Goal: Communication & Community: Answer question/provide support

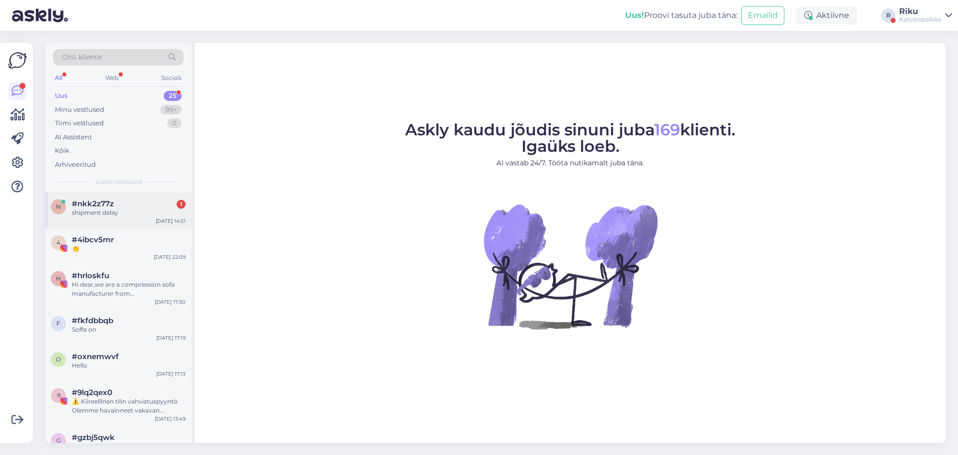
click at [106, 208] on div "shipment delay" at bounding box center [129, 212] width 114 height 9
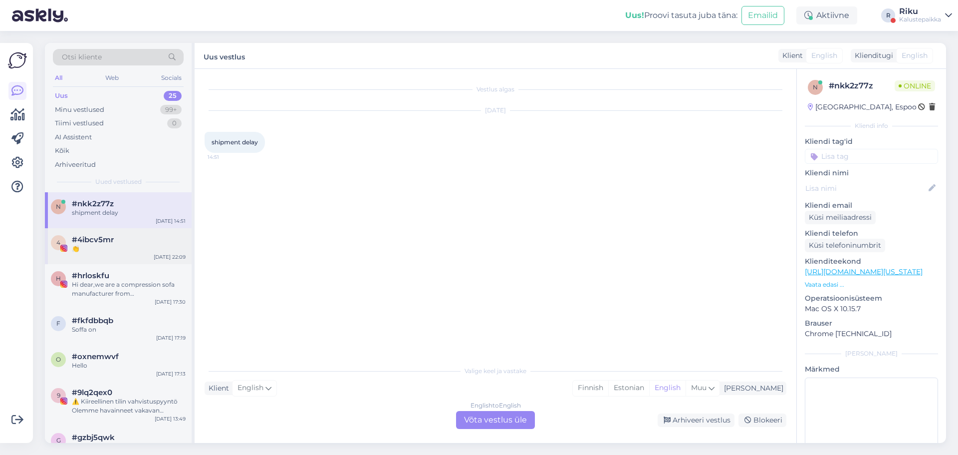
click at [106, 239] on span "#4ibcv5mr" at bounding box center [93, 239] width 42 height 9
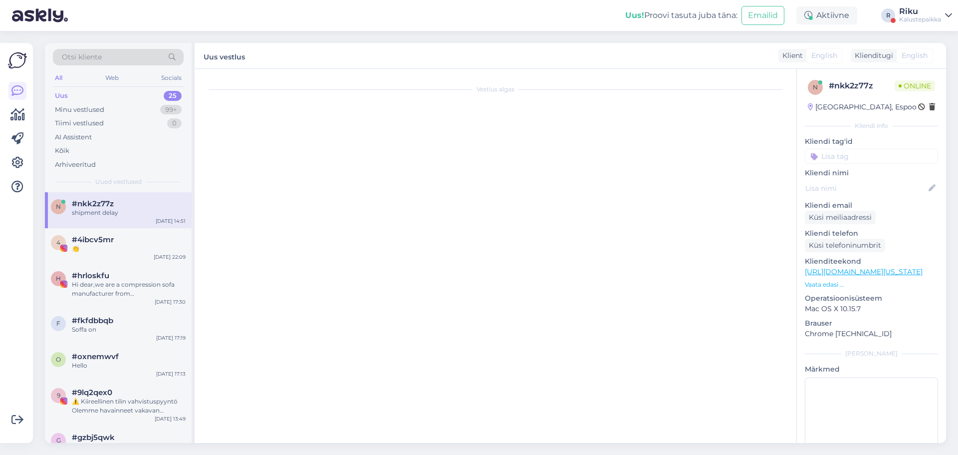
scroll to position [68, 0]
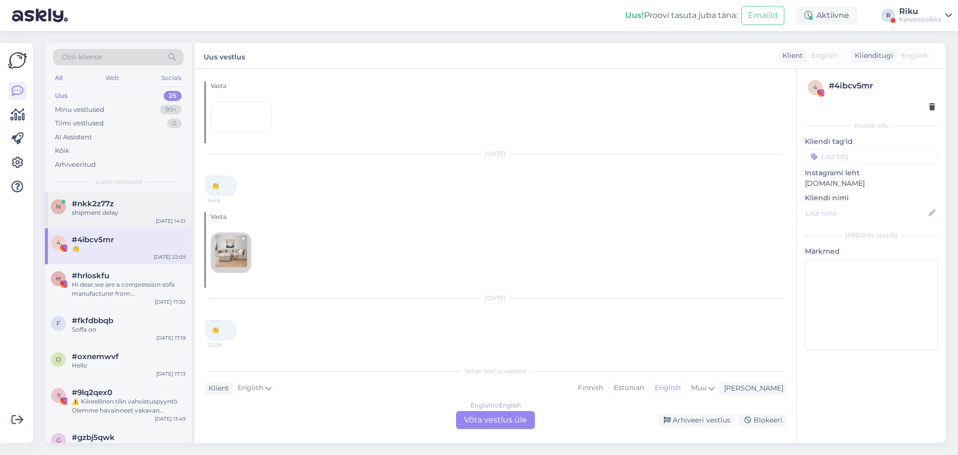
click at [109, 210] on div "shipment delay" at bounding box center [129, 212] width 114 height 9
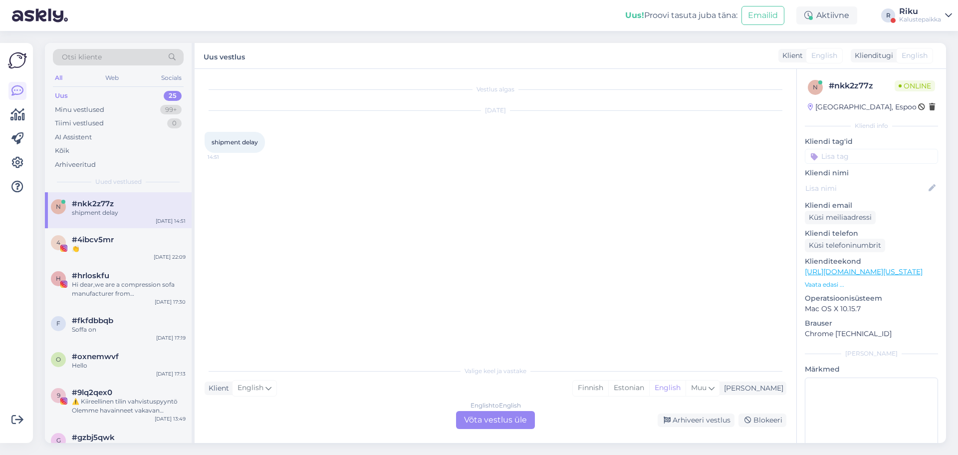
click at [287, 386] on div "Klient English Mina Finnish Estonian English Muu" at bounding box center [496, 387] width 582 height 13
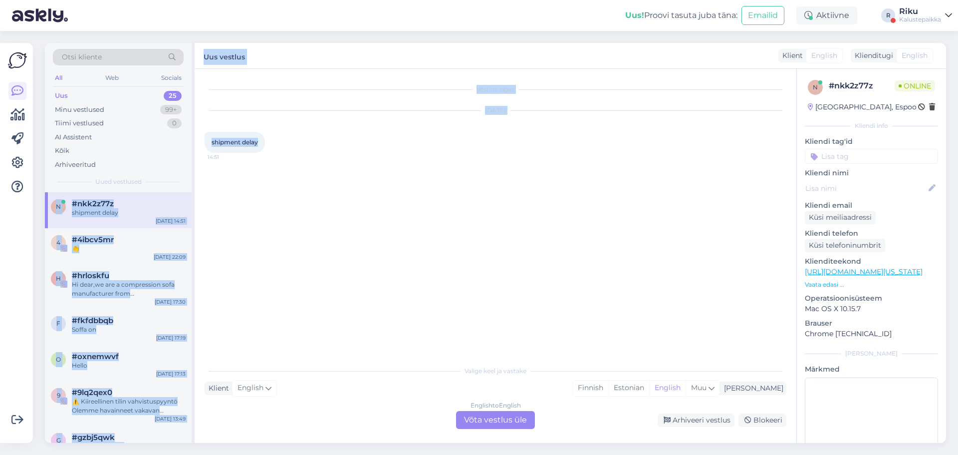
drag, startPoint x: 259, startPoint y: 142, endPoint x: 194, endPoint y: 137, distance: 65.1
click at [194, 137] on div "Otsi kliente All Web Socials Uus 25 Minu vestlused 99+ Tiimi vestlused 0 AI Ass…" at bounding box center [495, 243] width 901 height 400
click at [259, 148] on div "shipment delay 14:51" at bounding box center [235, 142] width 60 height 21
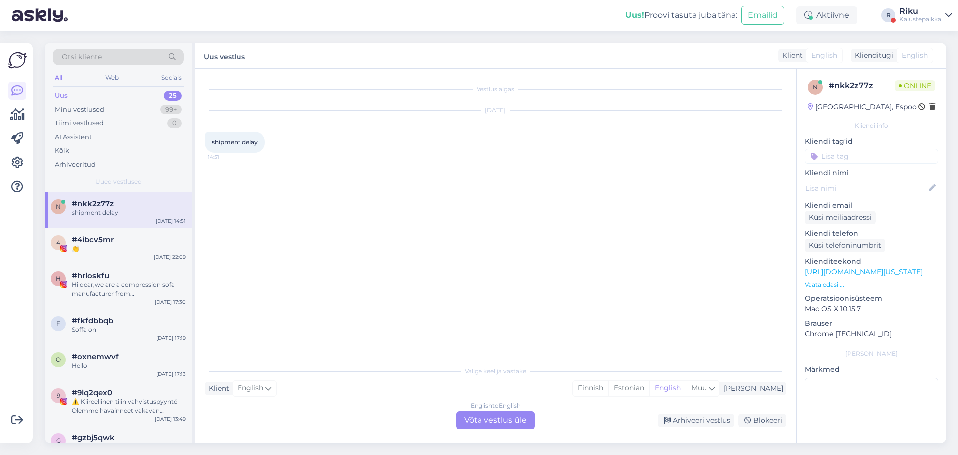
click at [290, 421] on div "English to English Võta vestlus üle Arhiveeri vestlus Blokeeri" at bounding box center [496, 420] width 582 height 18
click at [312, 391] on div "Klient English Mina Finnish Estonian English Muu" at bounding box center [496, 387] width 582 height 13
click at [331, 372] on div "Valige keel ja vastake" at bounding box center [496, 370] width 582 height 9
click at [383, 401] on div "Valige [PERSON_NAME] vastake Klient English Mina Finnish Estonian English Muu E…" at bounding box center [496, 394] width 582 height 68
drag, startPoint x: 296, startPoint y: 420, endPoint x: 261, endPoint y: 365, distance: 64.9
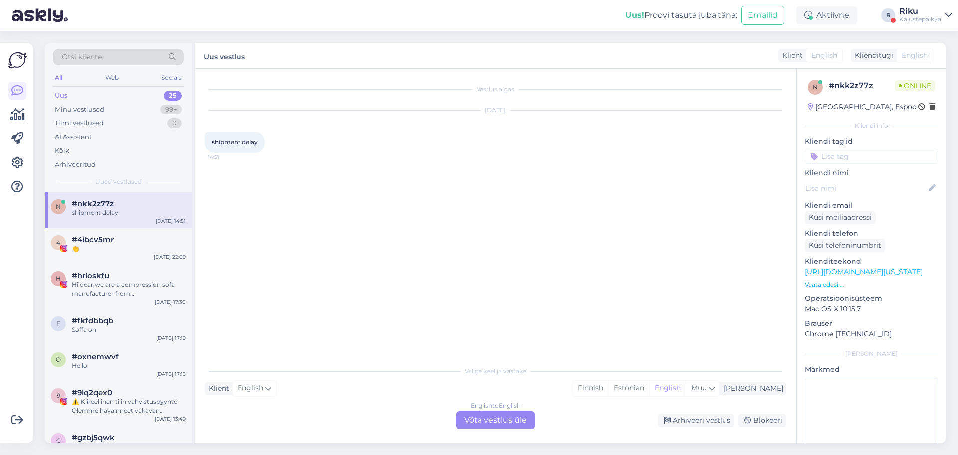
click at [294, 419] on div "English to English Võta vestlus üle Arhiveeri vestlus Blokeeri" at bounding box center [496, 420] width 582 height 18
click at [261, 348] on div "Vestlus algas [DATE] shipment delay 14:51" at bounding box center [500, 215] width 591 height 273
click at [216, 404] on div "Valige [PERSON_NAME] vastake Klient English Mina Finnish Estonian English Muu E…" at bounding box center [496, 394] width 582 height 68
click at [477, 424] on div "English to English Võta vestlus üle" at bounding box center [495, 420] width 79 height 18
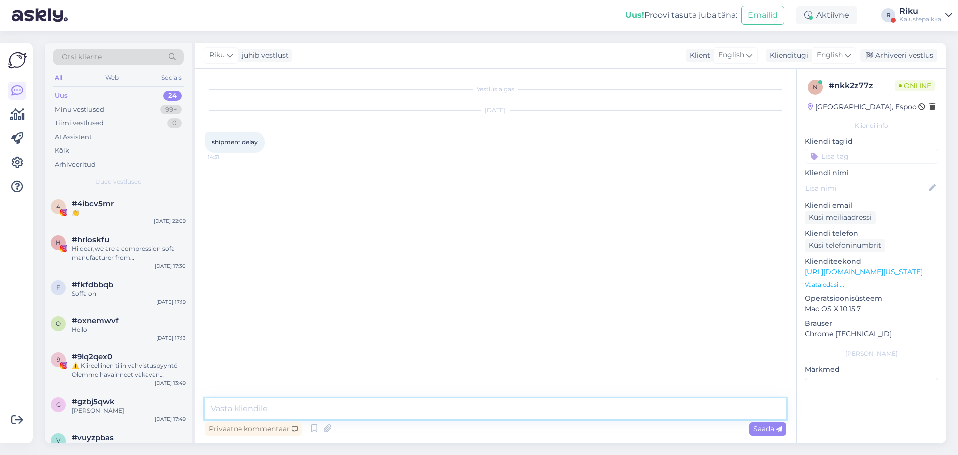
click at [372, 409] on textarea at bounding box center [496, 408] width 582 height 21
click at [209, 407] on textarea "what shipment" at bounding box center [496, 408] width 582 height 21
click at [285, 405] on textarea "Hi1 what shipment" at bounding box center [496, 402] width 582 height 33
type textarea "Hi1 what shipment?"
click at [772, 428] on span "Saada" at bounding box center [768, 428] width 29 height 9
